Goal: Task Accomplishment & Management: Use online tool/utility

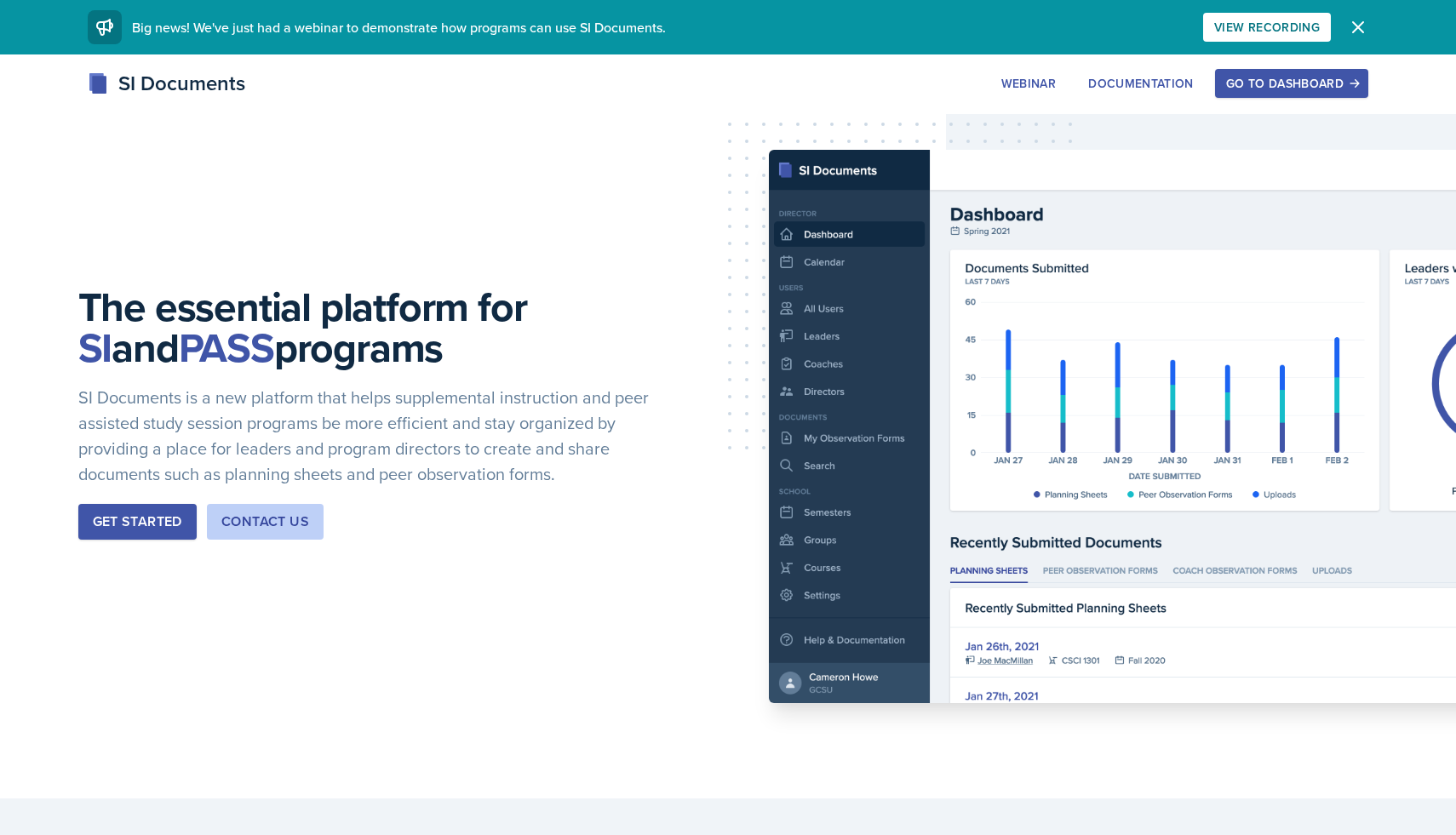
click at [1246, 85] on div "Go to Dashboard" at bounding box center [1292, 84] width 131 height 13
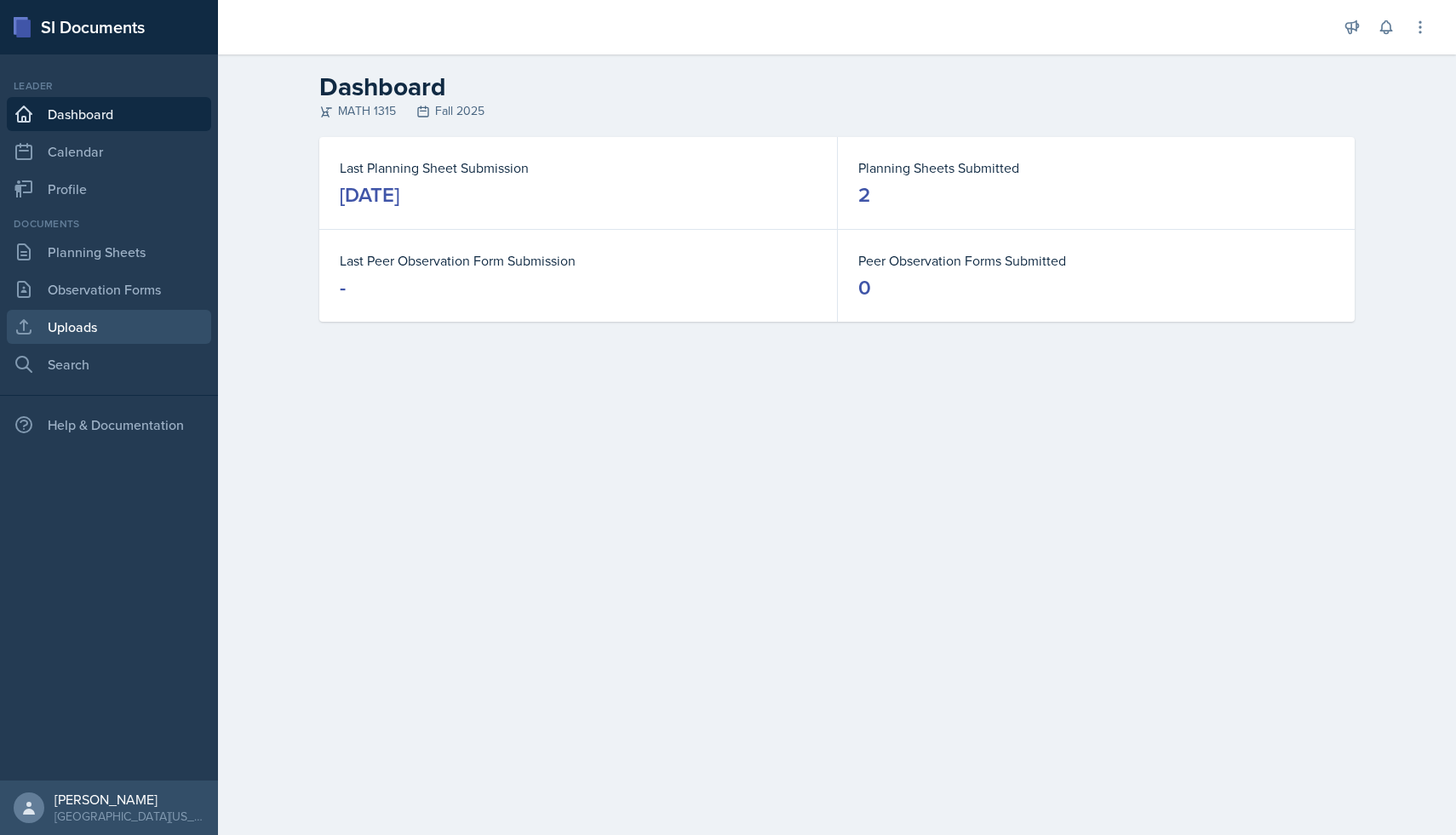
click at [87, 335] on link "Uploads" at bounding box center [108, 327] width 204 height 34
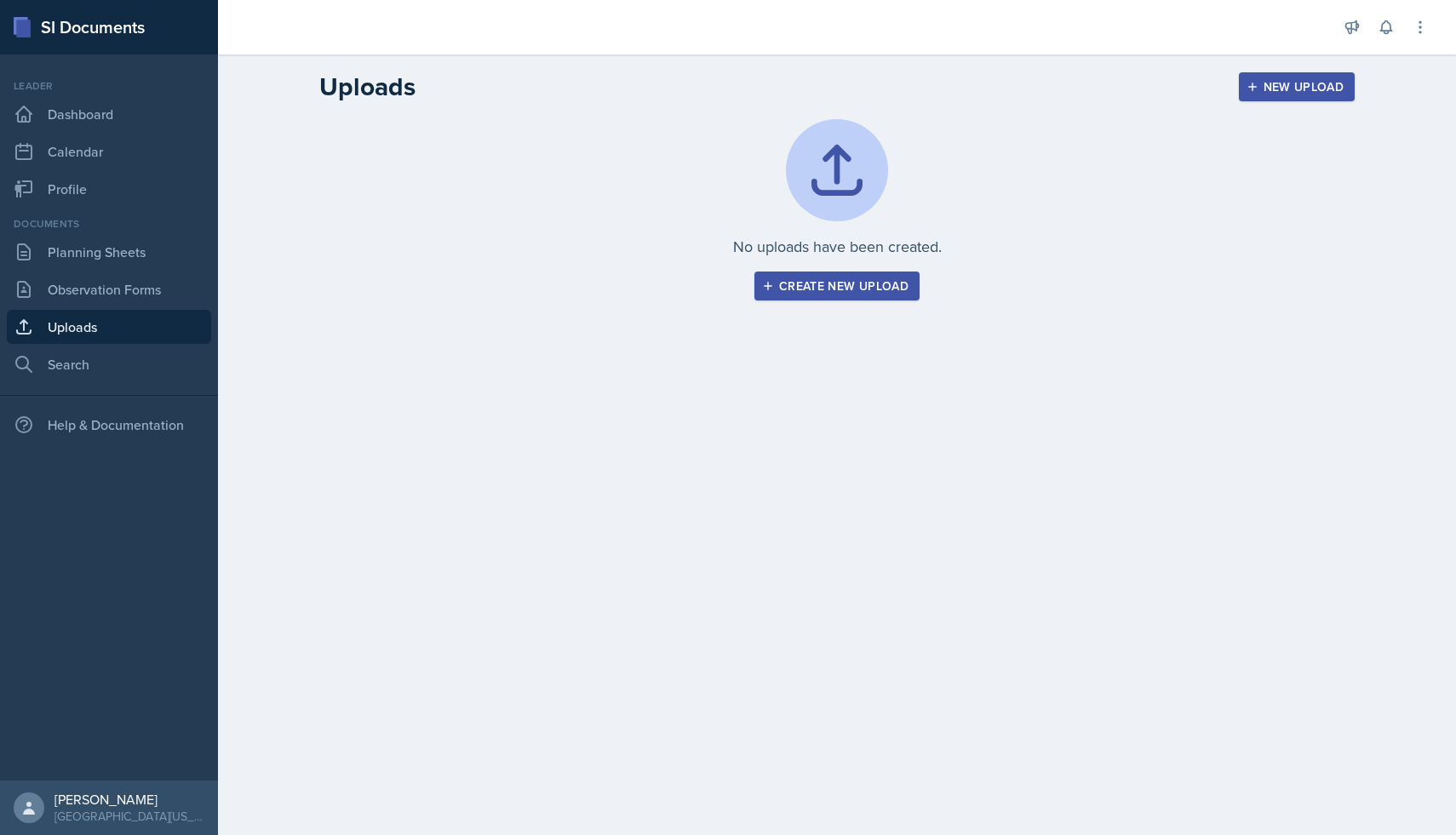
click at [788, 282] on div "Create new upload" at bounding box center [837, 286] width 143 height 13
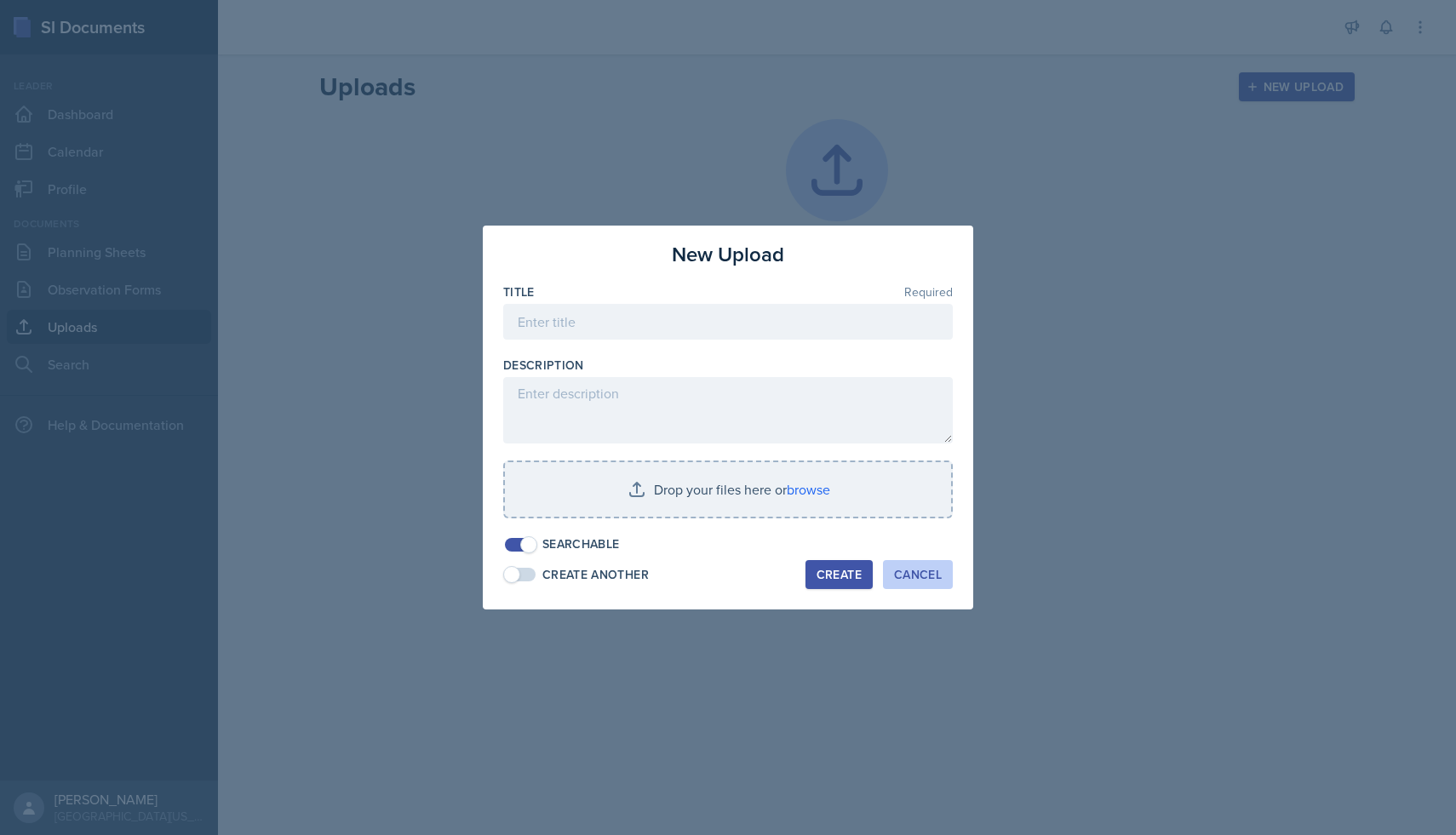
click at [909, 574] on div "Cancel" at bounding box center [918, 574] width 47 height 13
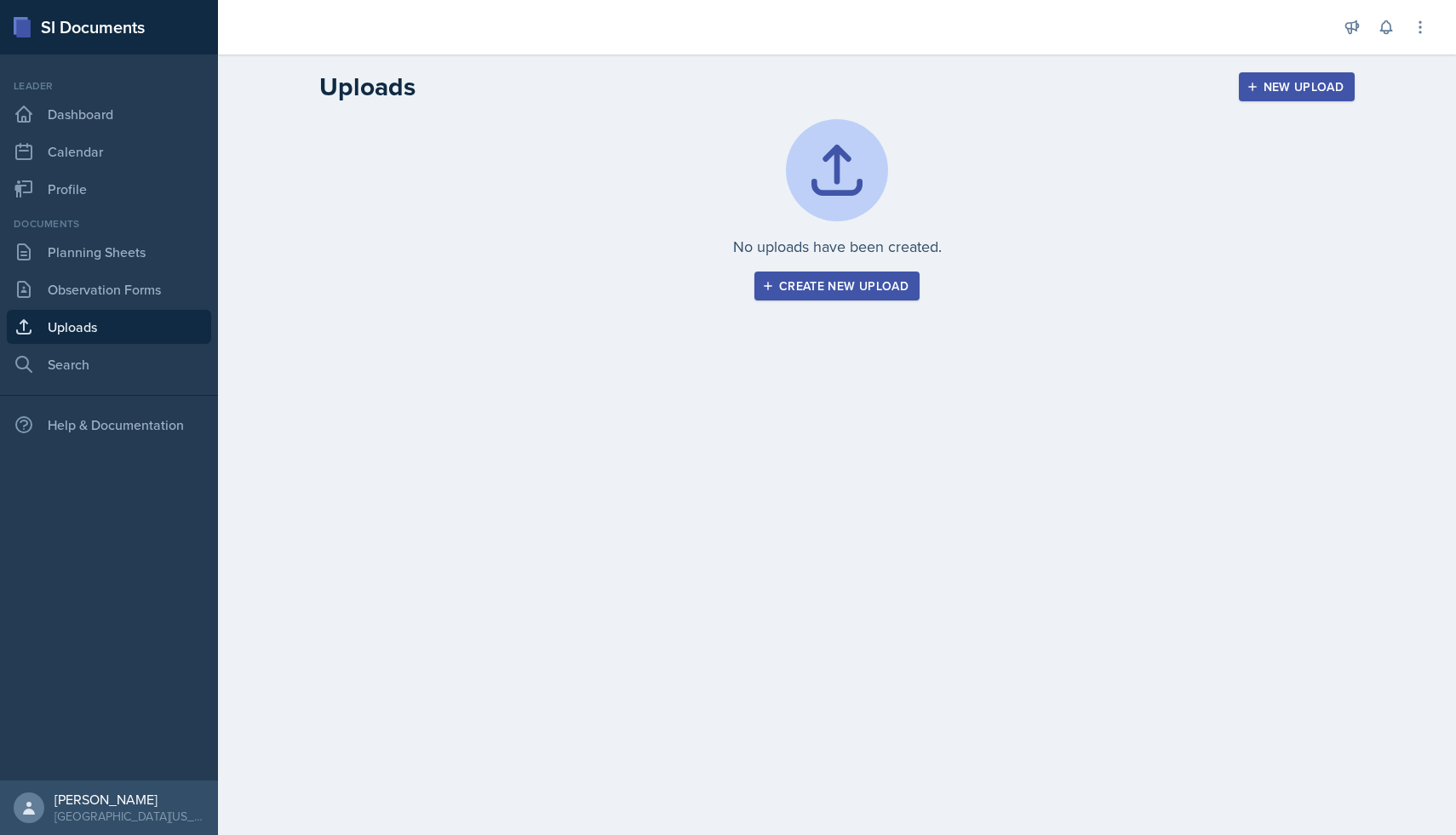
click at [1179, 267] on div "No uploads have been created. Create new upload" at bounding box center [836, 210] width 1036 height 181
